Goal: Navigation & Orientation: Find specific page/section

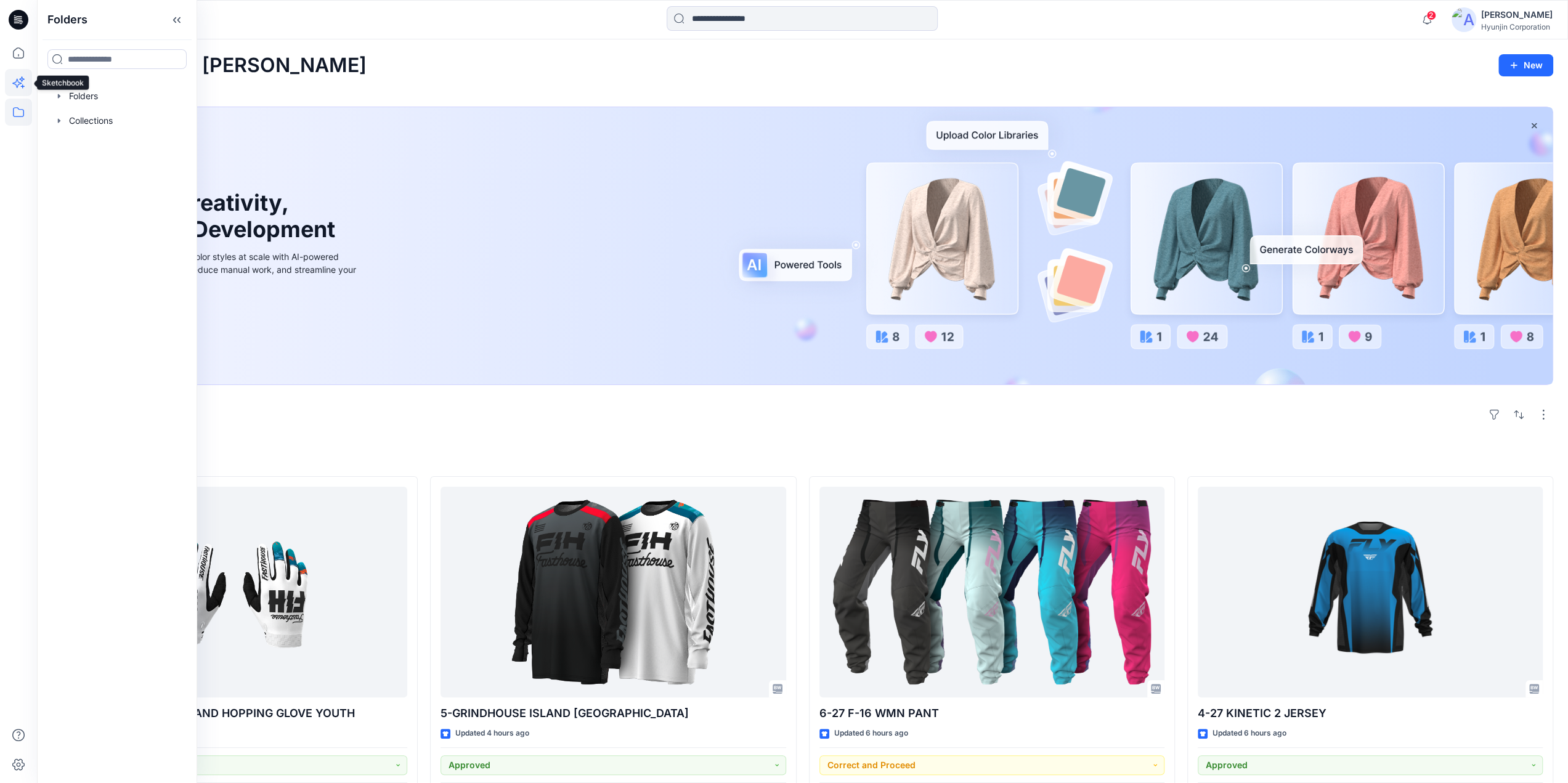
drag, startPoint x: 0, startPoint y: 0, endPoint x: 25, endPoint y: 77, distance: 81.0
click at [25, 77] on icon at bounding box center [19, 82] width 27 height 27
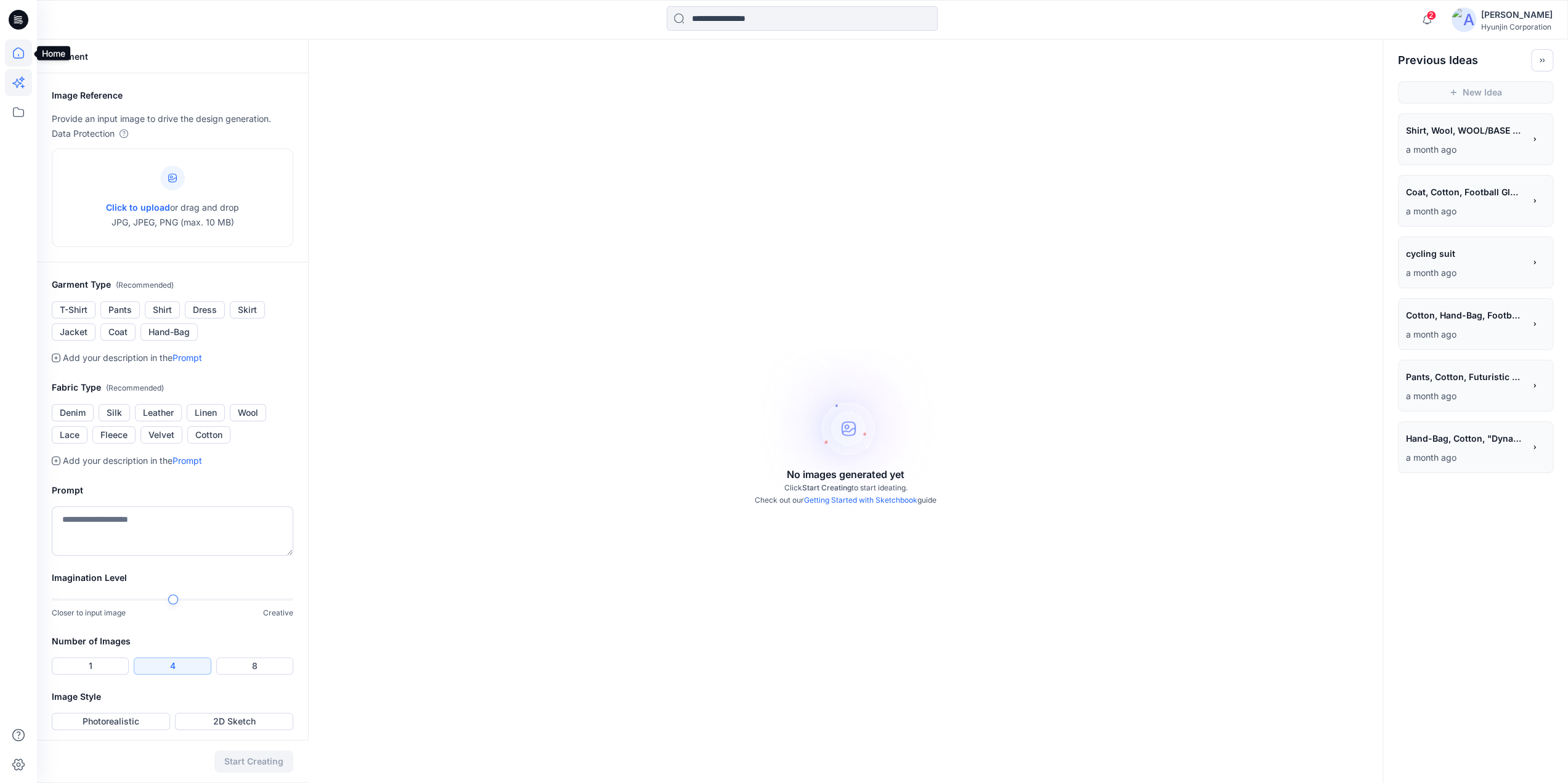
click at [22, 53] on icon at bounding box center [19, 53] width 27 height 27
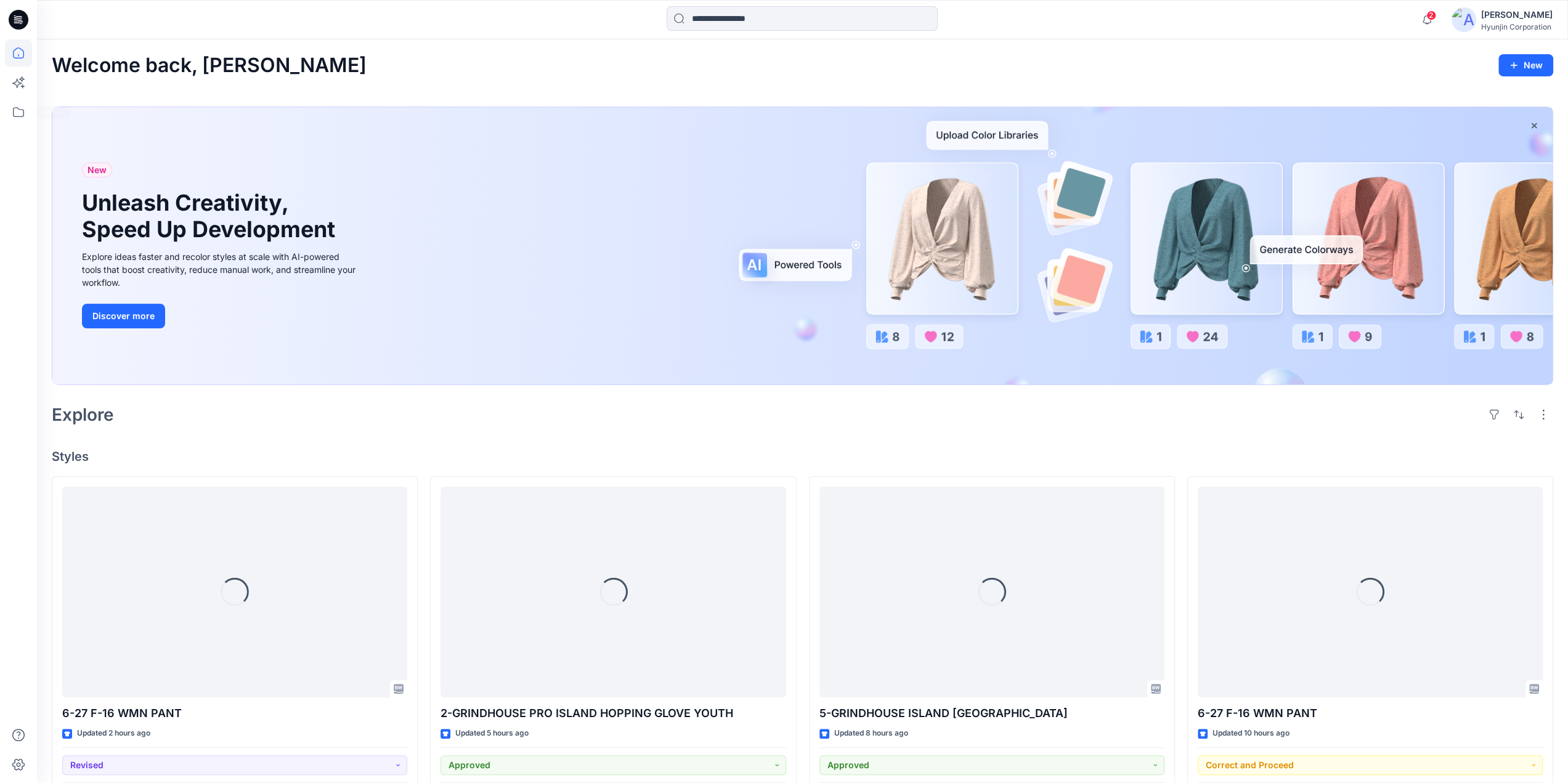
click at [17, 97] on div at bounding box center [19, 411] width 27 height 744
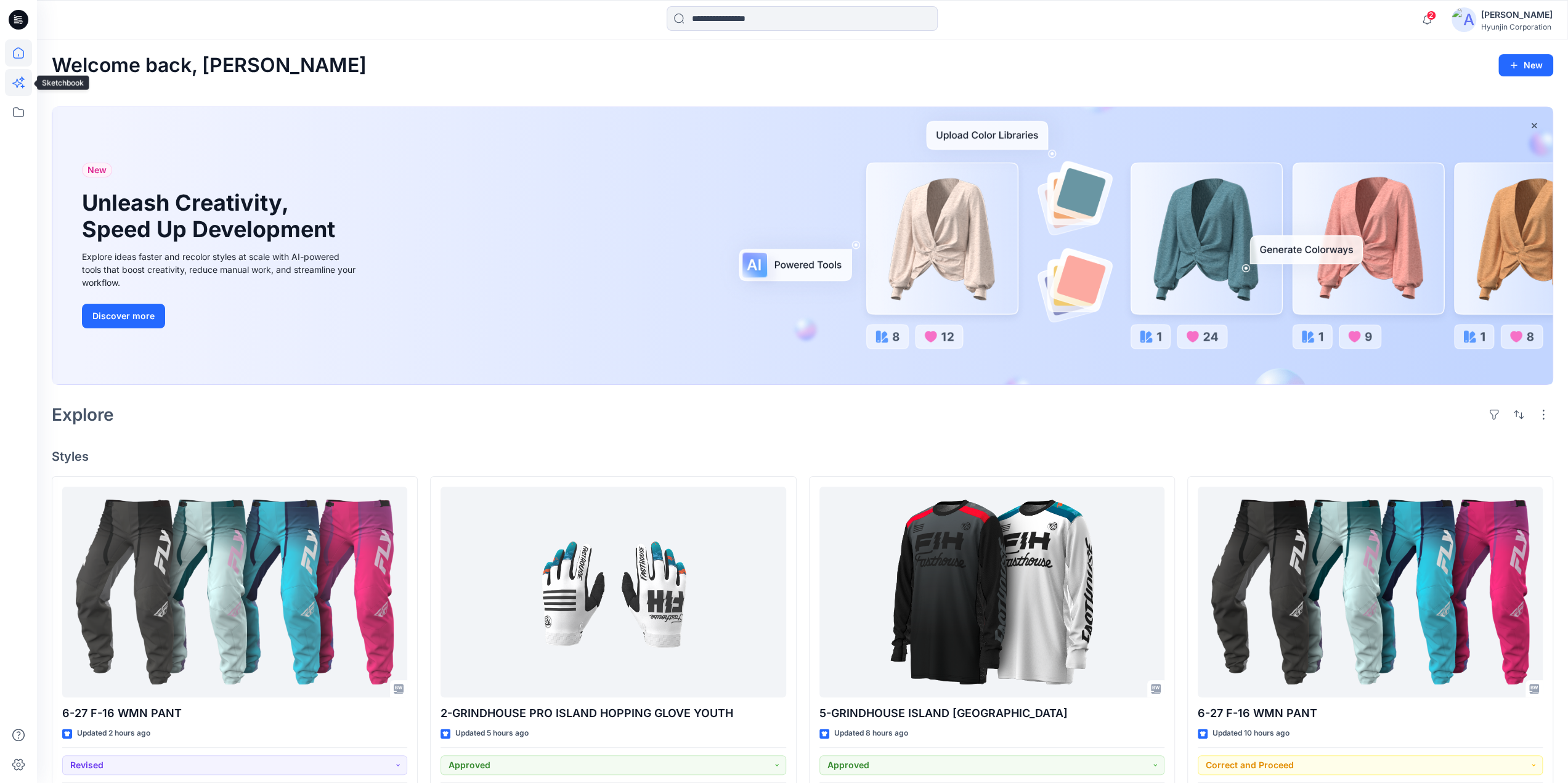
click at [13, 86] on icon at bounding box center [19, 82] width 27 height 27
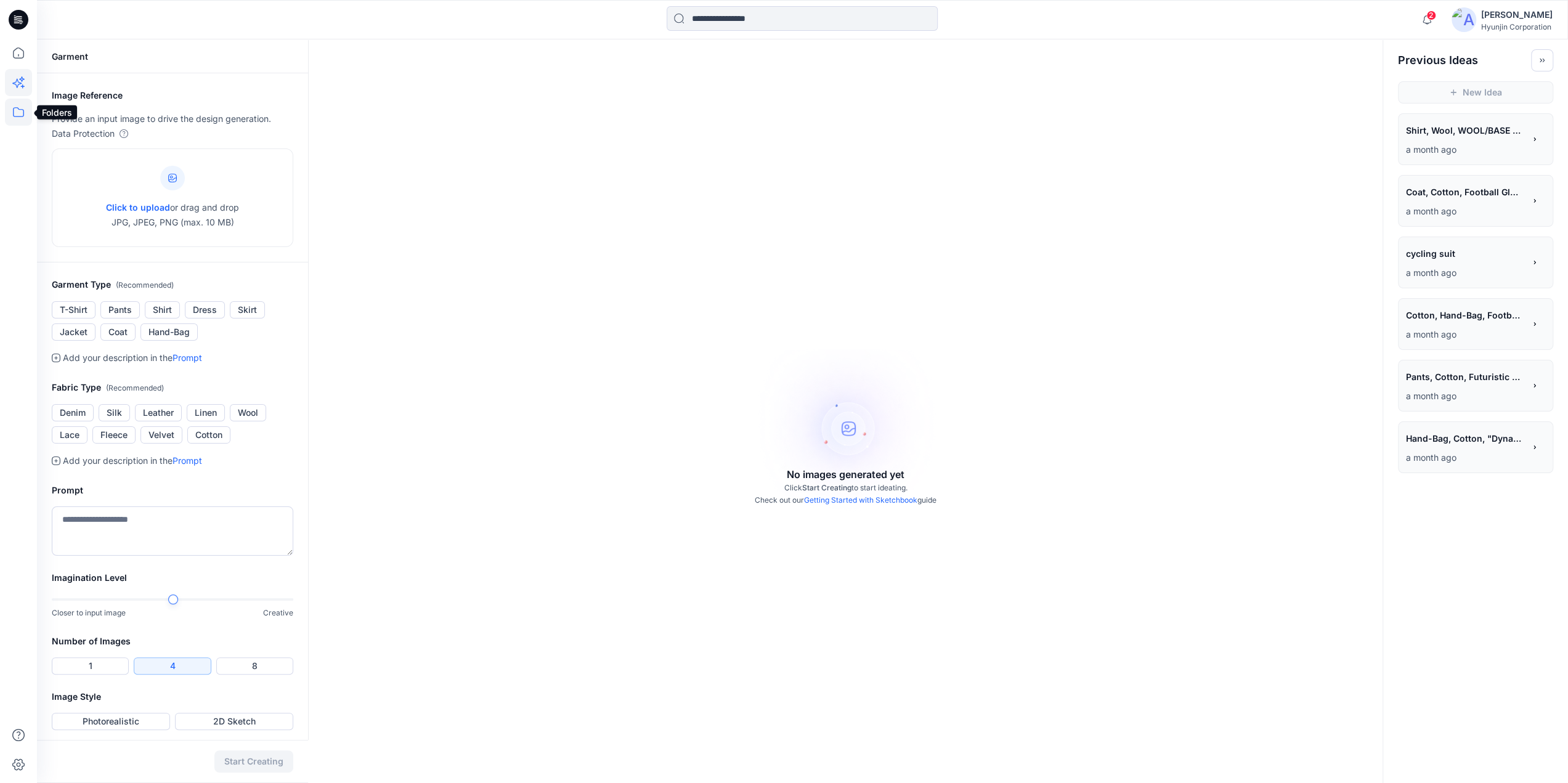
click at [17, 114] on icon at bounding box center [19, 112] width 27 height 27
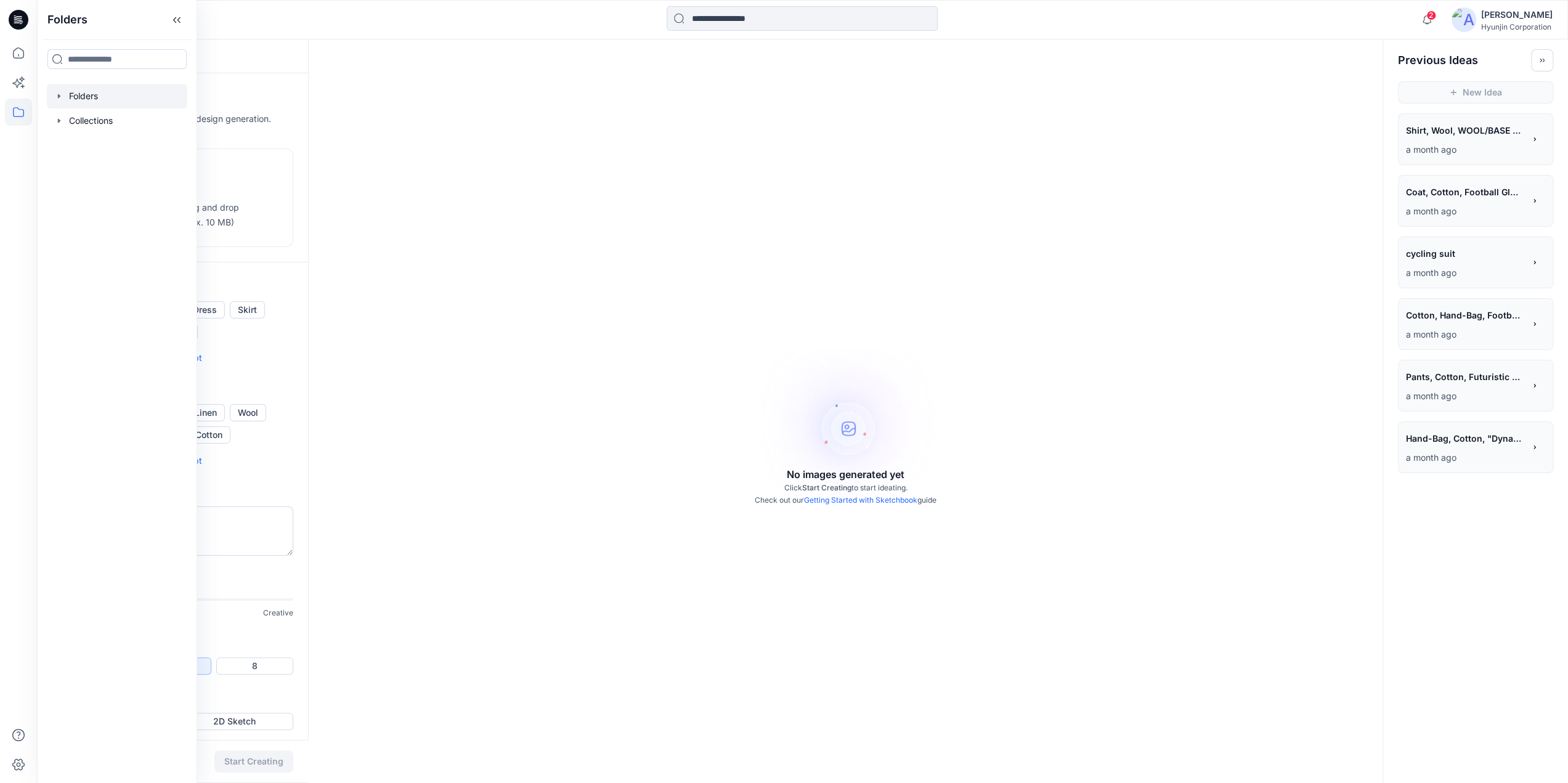
click at [80, 105] on div at bounding box center [116, 96] width 140 height 25
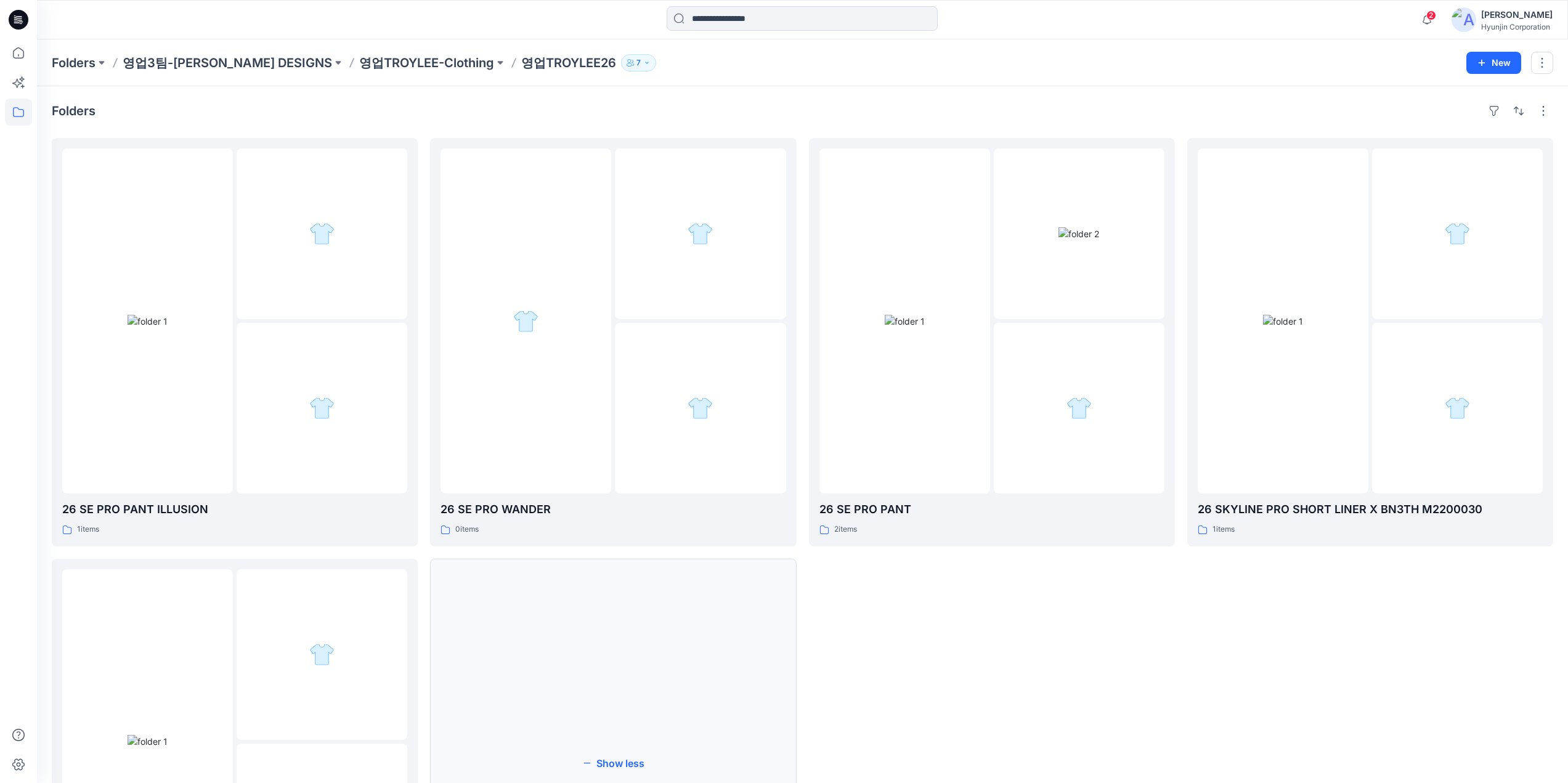
scroll to position [61, 0]
